Goal: Task Accomplishment & Management: Use online tool/utility

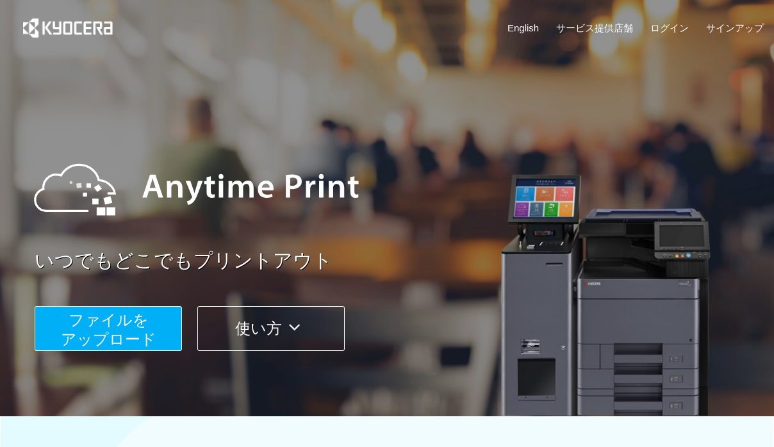
click at [117, 343] on span "ファイルを ​​アップロード" at bounding box center [109, 330] width 96 height 37
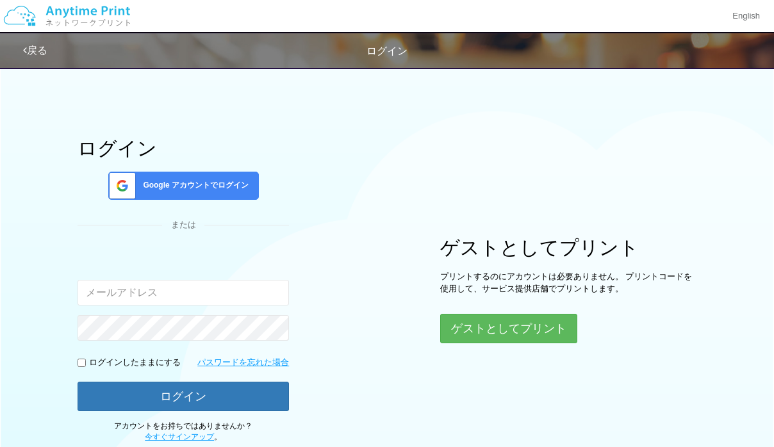
click at [126, 314] on div "入力されたメールアドレスまたはパスワードが正しくありません。" at bounding box center [184, 295] width 212 height 91
click at [572, 315] on button "ゲストとしてプリント" at bounding box center [508, 329] width 136 height 28
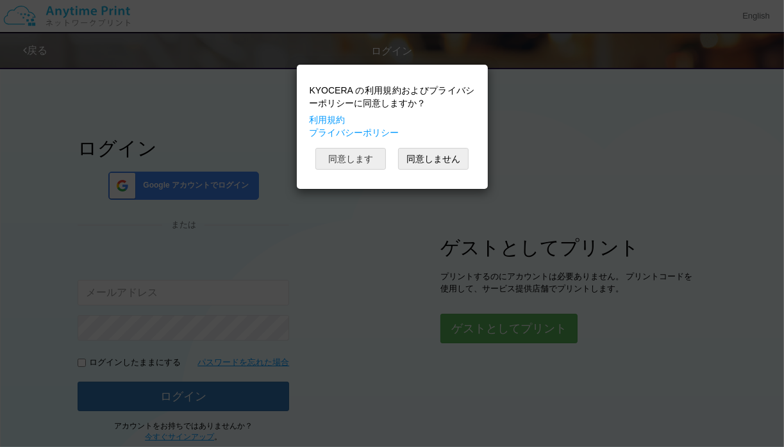
click at [360, 156] on button "同意します" at bounding box center [350, 159] width 71 height 22
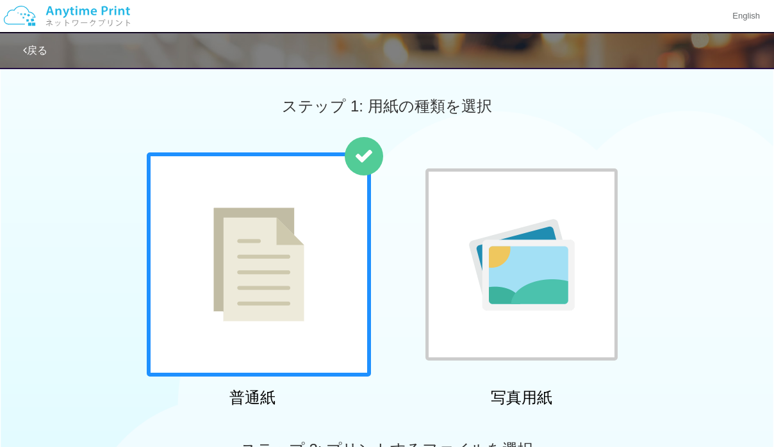
click at [509, 224] on img at bounding box center [522, 265] width 106 height 92
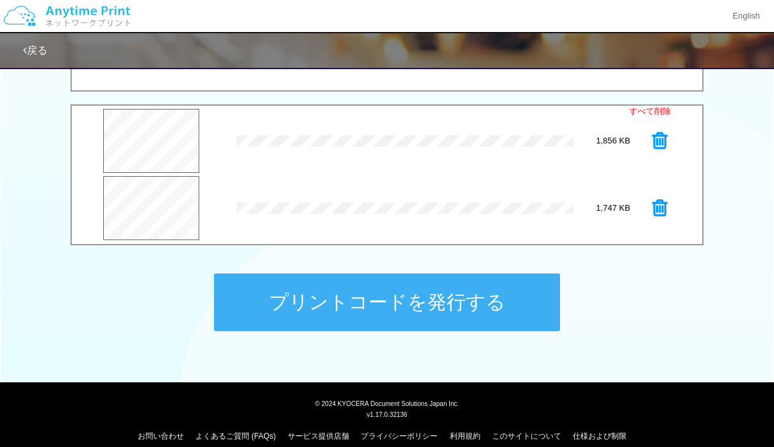
scroll to position [528, 0]
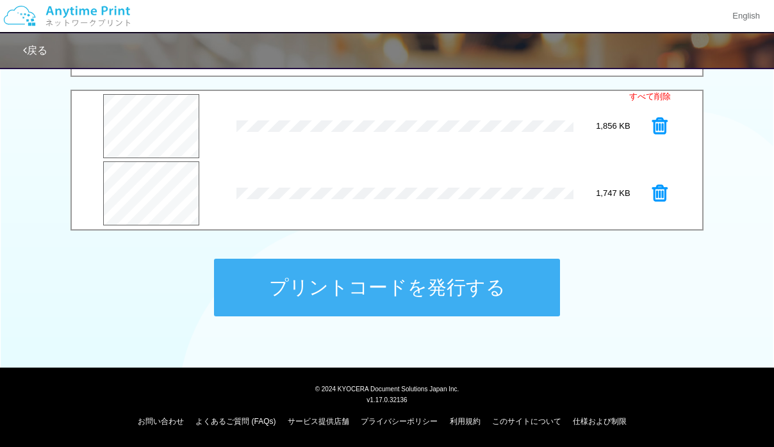
click at [432, 287] on button "プリントコードを発行する" at bounding box center [387, 288] width 346 height 58
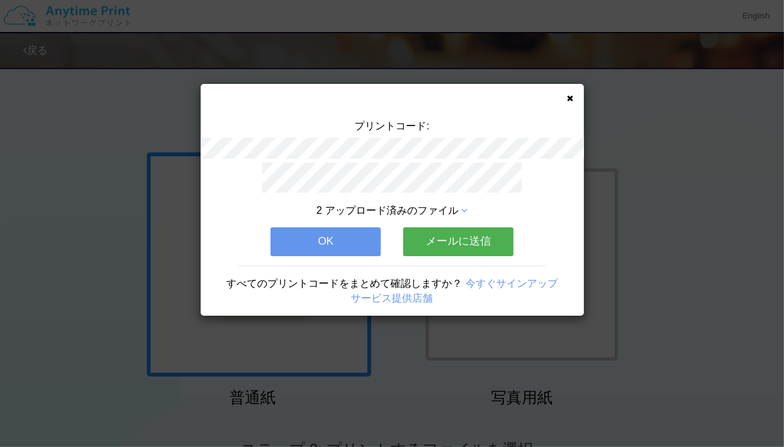
click at [460, 231] on button "メールに送信" at bounding box center [458, 242] width 110 height 28
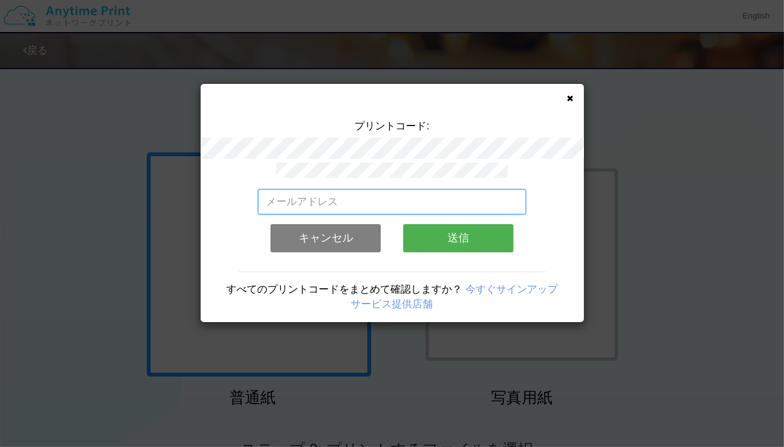
click at [387, 194] on input "email" at bounding box center [392, 202] width 269 height 26
type input "[PERSON_NAME][EMAIL_ADDRESS][DOMAIN_NAME]"
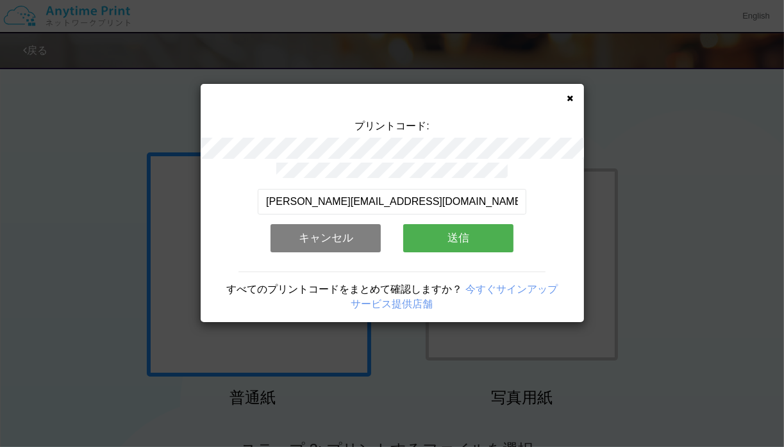
click at [482, 235] on button "送信" at bounding box center [458, 238] width 110 height 28
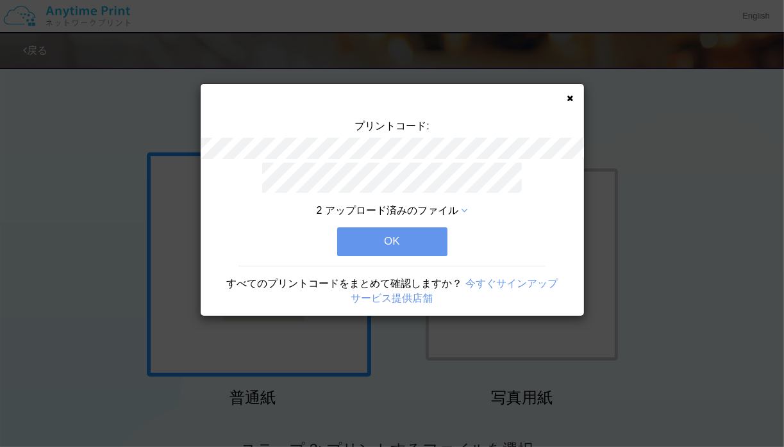
click at [400, 246] on button "OK" at bounding box center [392, 242] width 110 height 28
